Goal: Information Seeking & Learning: Learn about a topic

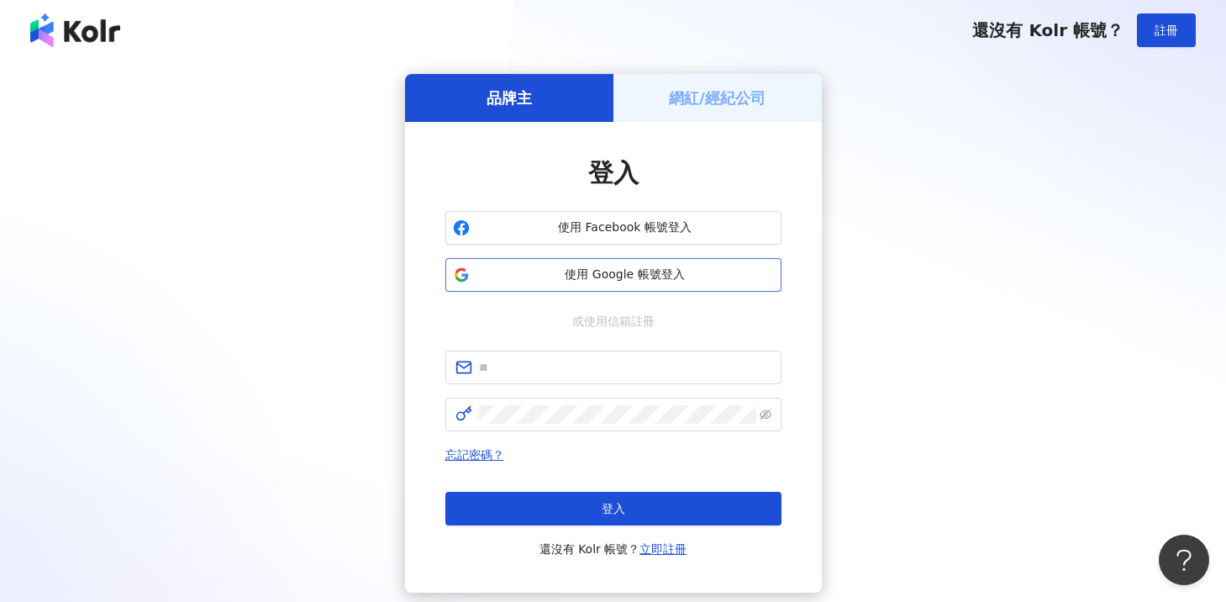
click at [650, 289] on button "使用 Google 帳號登入" at bounding box center [613, 275] width 336 height 34
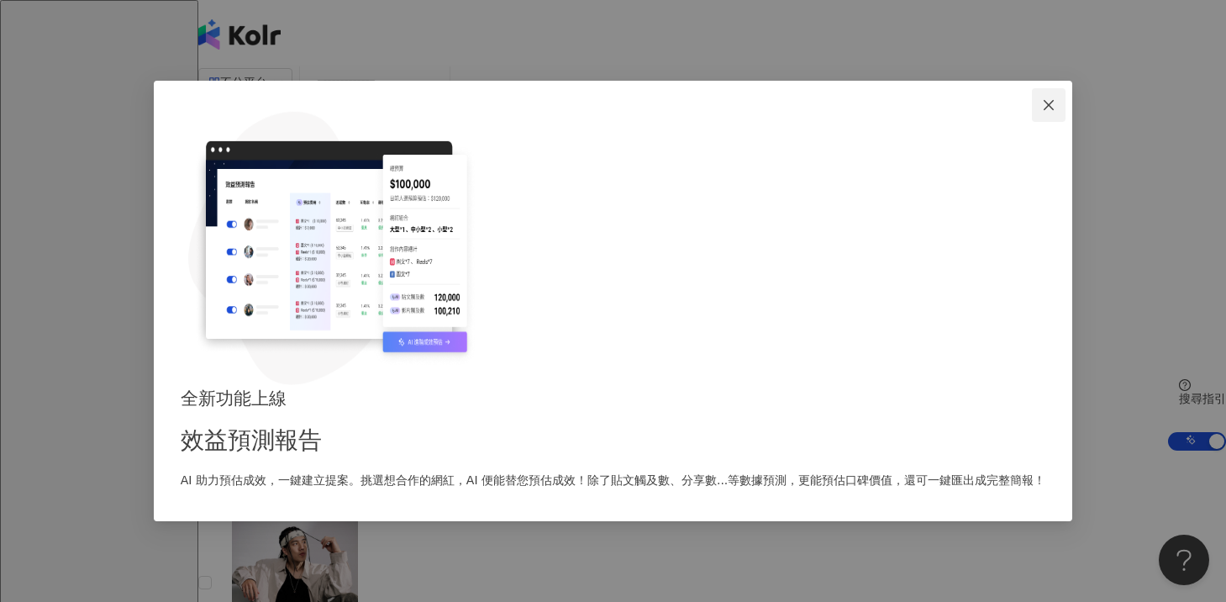
click at [1042, 112] on icon "close" at bounding box center [1048, 104] width 13 height 13
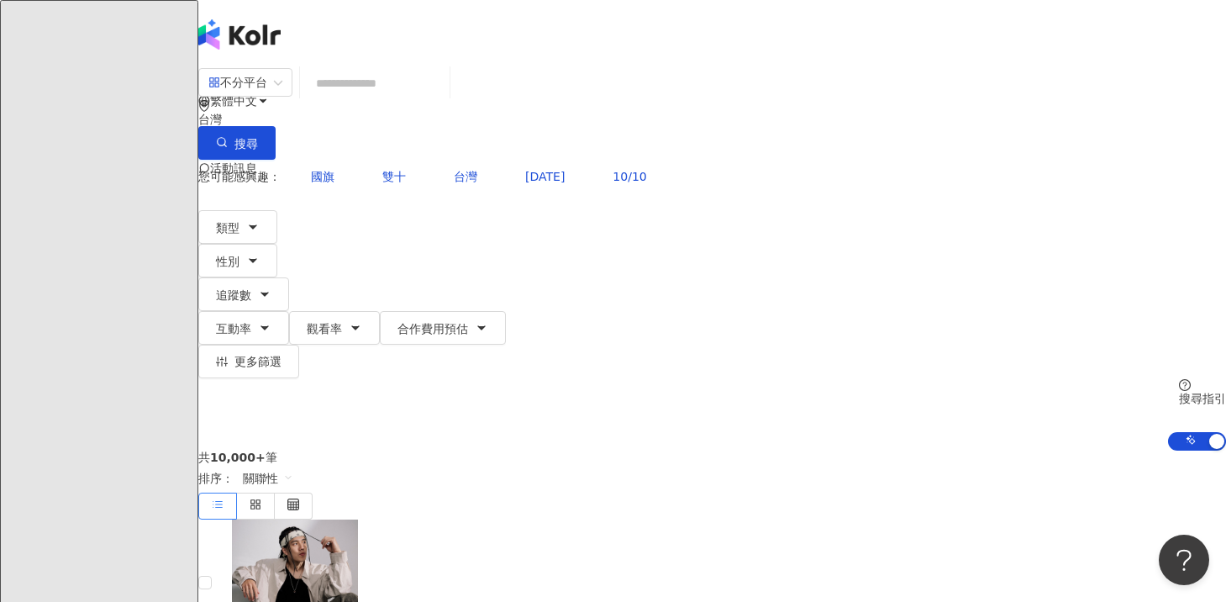
click at [443, 99] on input "search" at bounding box center [375, 83] width 136 height 32
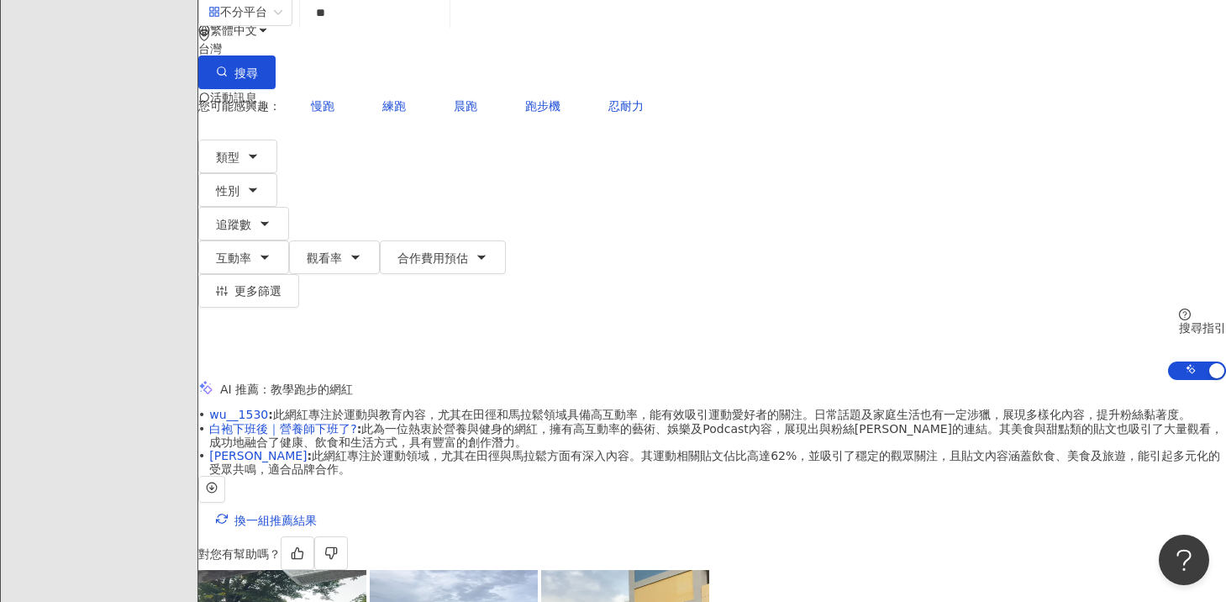
scroll to position [71, 0]
type input "**"
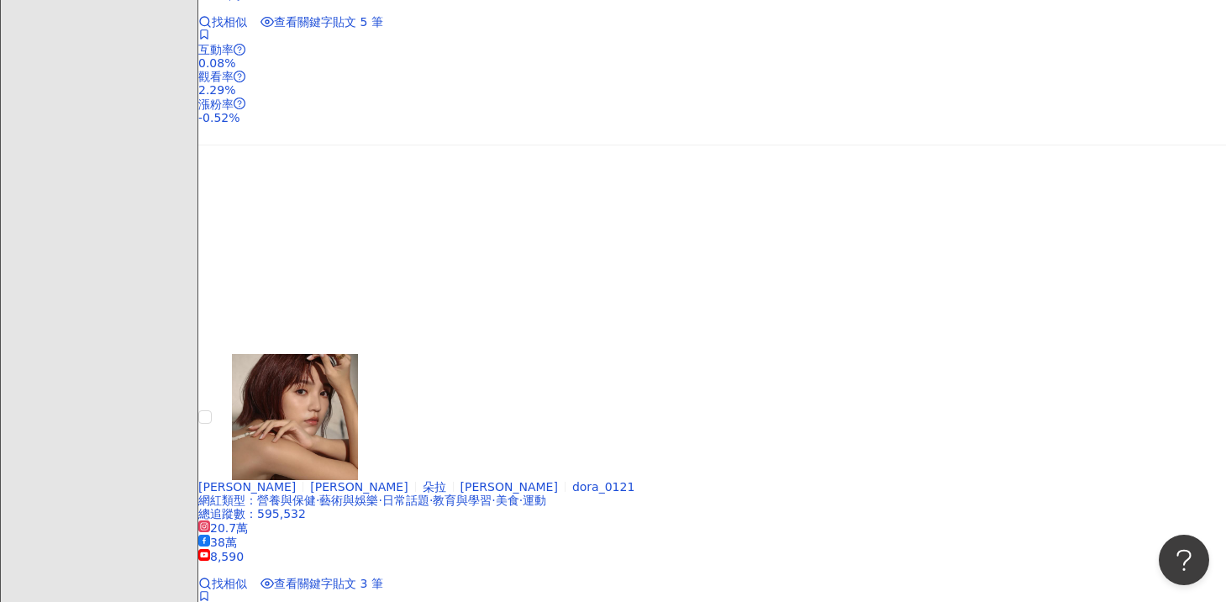
scroll to position [3435, 0]
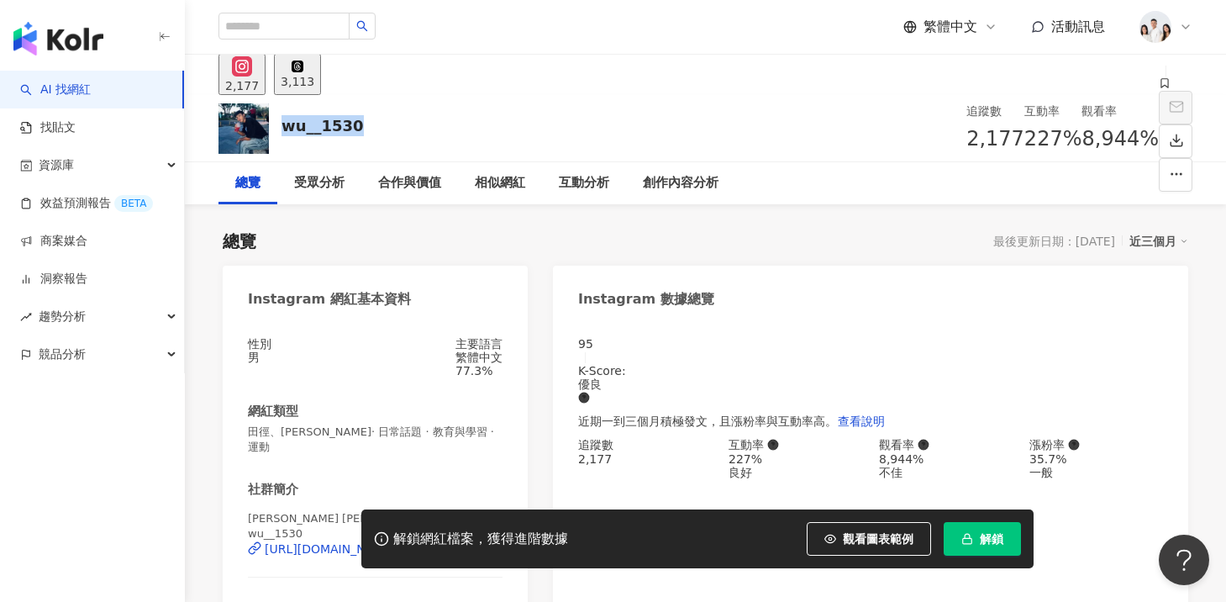
drag, startPoint x: 283, startPoint y: 127, endPoint x: 386, endPoint y: 127, distance: 102.5
click at [386, 127] on div "wu__1530 追蹤數 2,177 互動率 227% 觀看率 8,944%" at bounding box center [705, 128] width 1041 height 66
copy div "wu__1530"
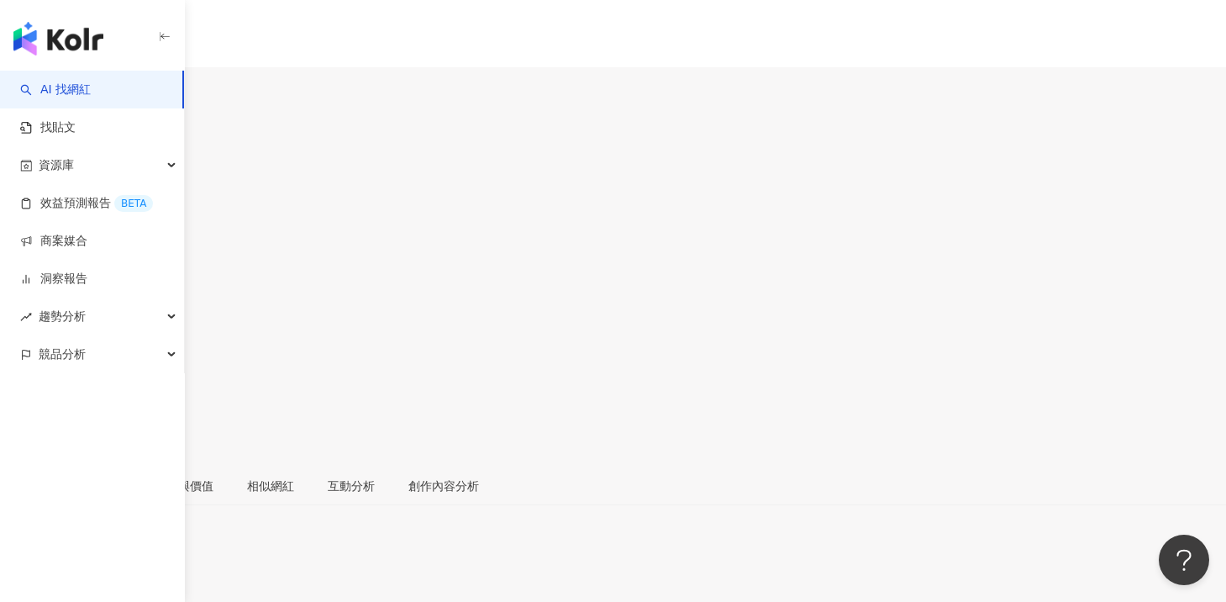
click at [25, 441] on icon "button" at bounding box center [17, 448] width 15 height 15
click at [1033, 87] on div "3,715" at bounding box center [613, 87] width 1226 height 41
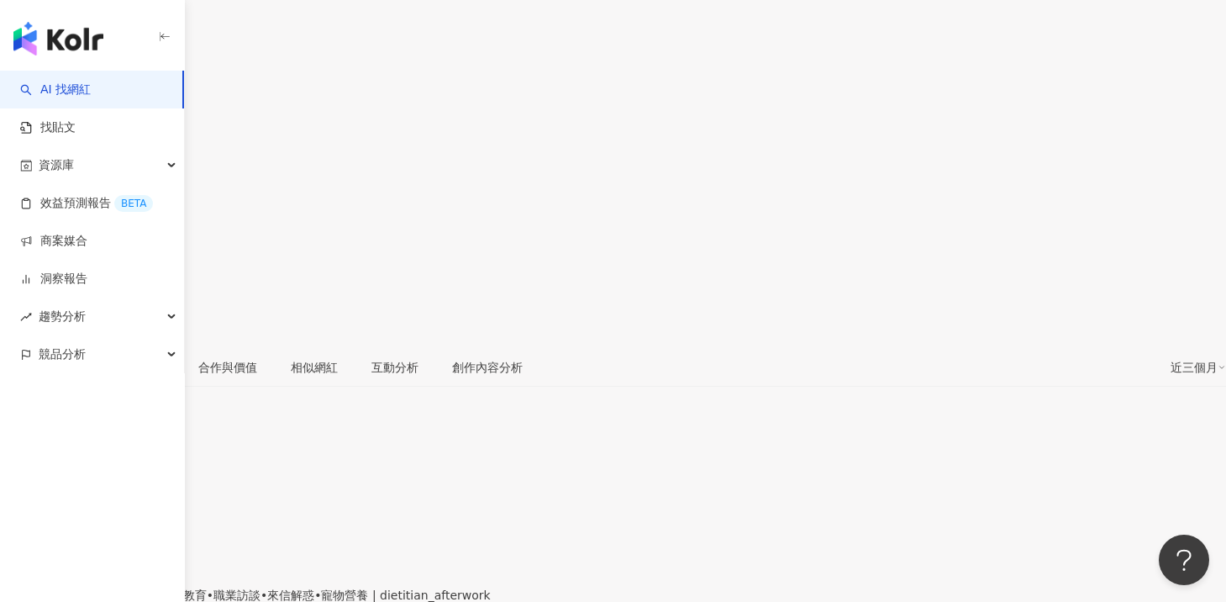
scroll to position [155, 0]
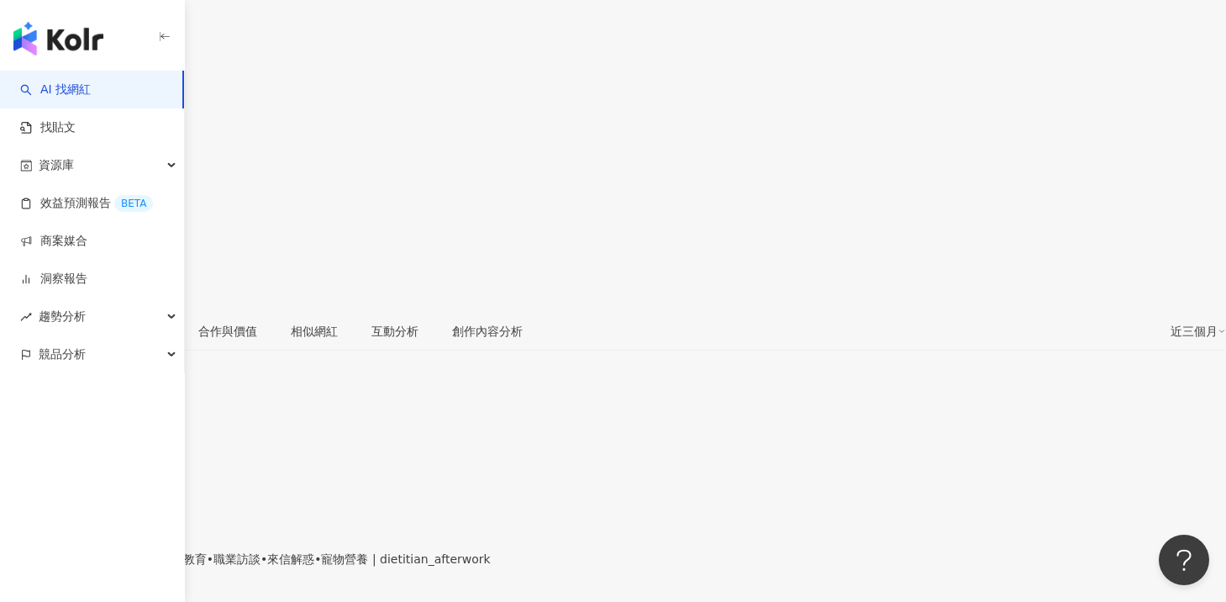
click at [148, 566] on div "https://www.instagram.com/dietitian_afterwork/" at bounding box center [82, 572] width 131 height 13
